Goal: Find specific page/section: Find specific page/section

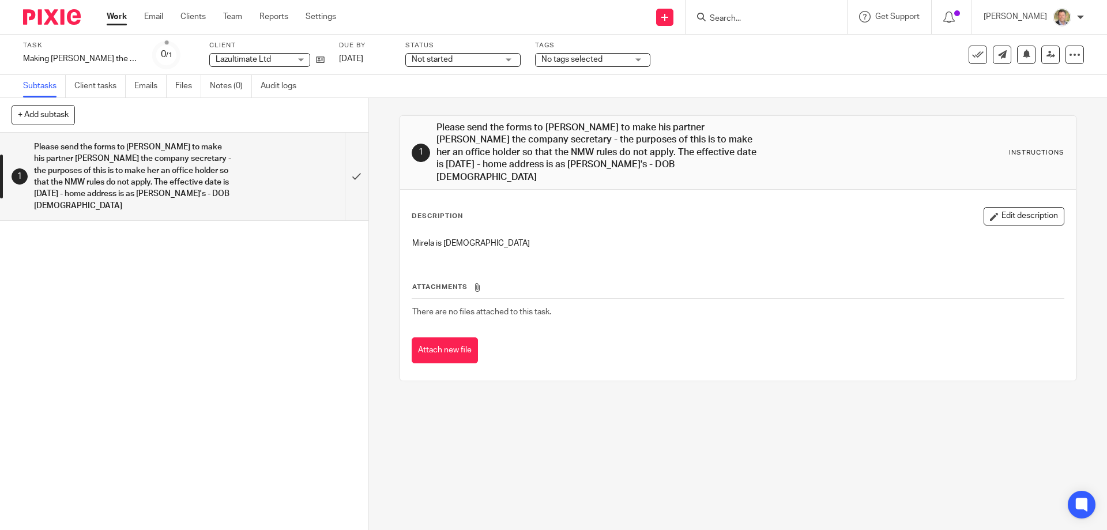
click at [730, 14] on input "Search" at bounding box center [760, 19] width 104 height 10
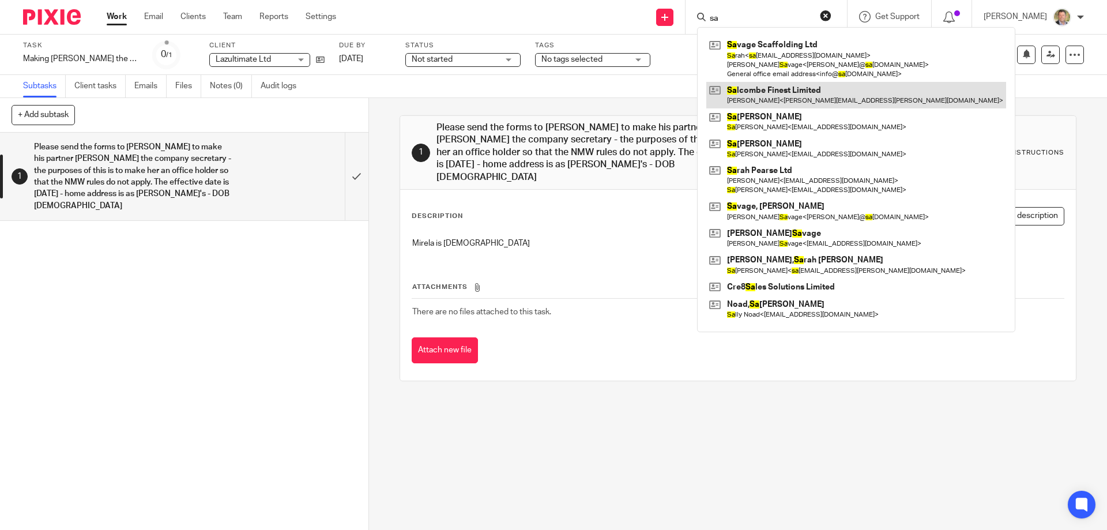
type input "sa"
click at [763, 101] on link at bounding box center [856, 95] width 300 height 27
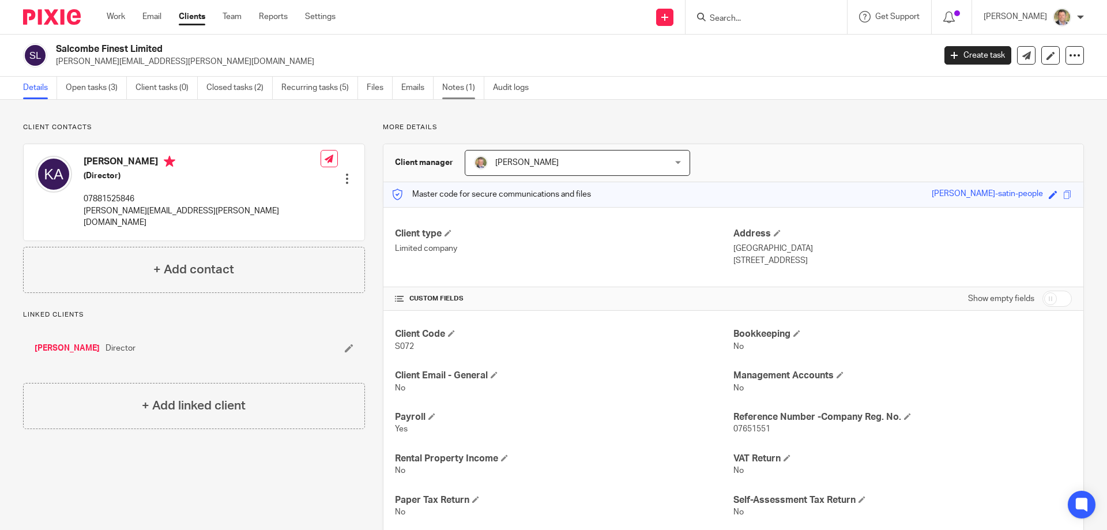
click at [455, 85] on link "Notes (1)" at bounding box center [463, 88] width 42 height 22
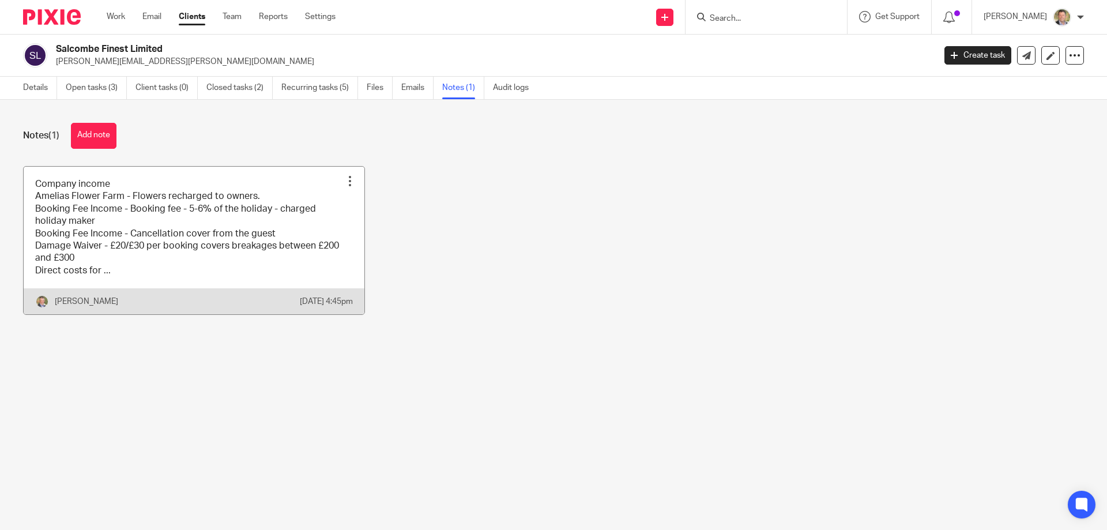
click at [160, 236] on link at bounding box center [194, 241] width 341 height 148
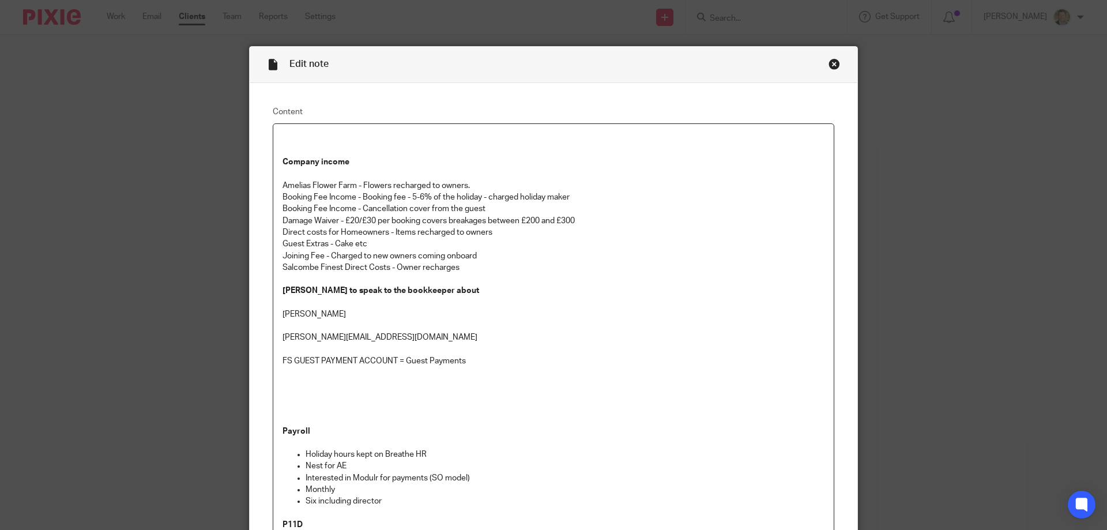
click at [110, 167] on div "Edit note Content Company income Amelias Flower Farm - Flowers recharged to own…" at bounding box center [553, 265] width 1107 height 530
click at [831, 62] on div "Close this dialog window" at bounding box center [834, 64] width 12 height 12
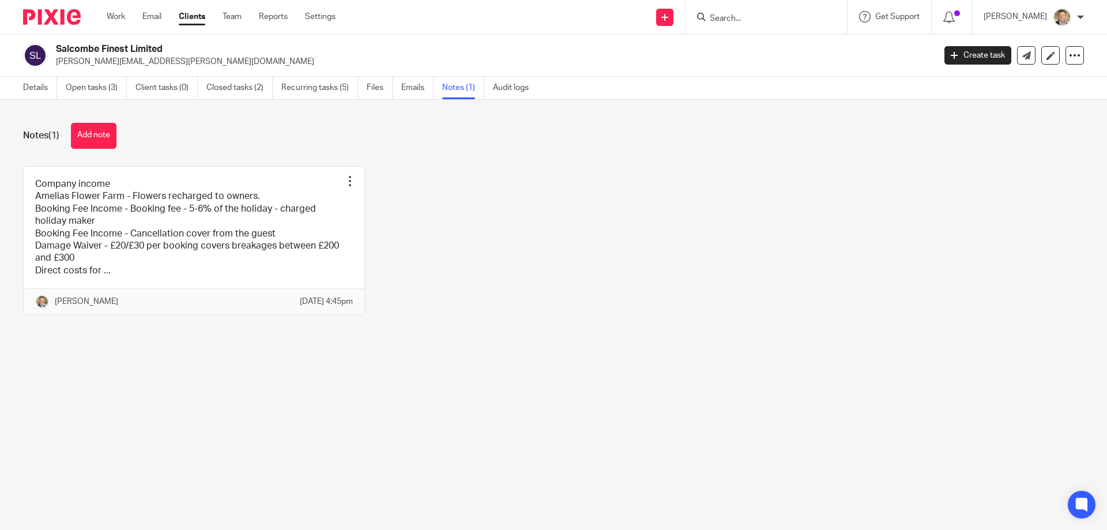
click at [568, 211] on div "Company income Amelias Flower Farm - Flowers recharged to owners. Booking Fee I…" at bounding box center [544, 249] width 1078 height 167
